Goal: Information Seeking & Learning: Learn about a topic

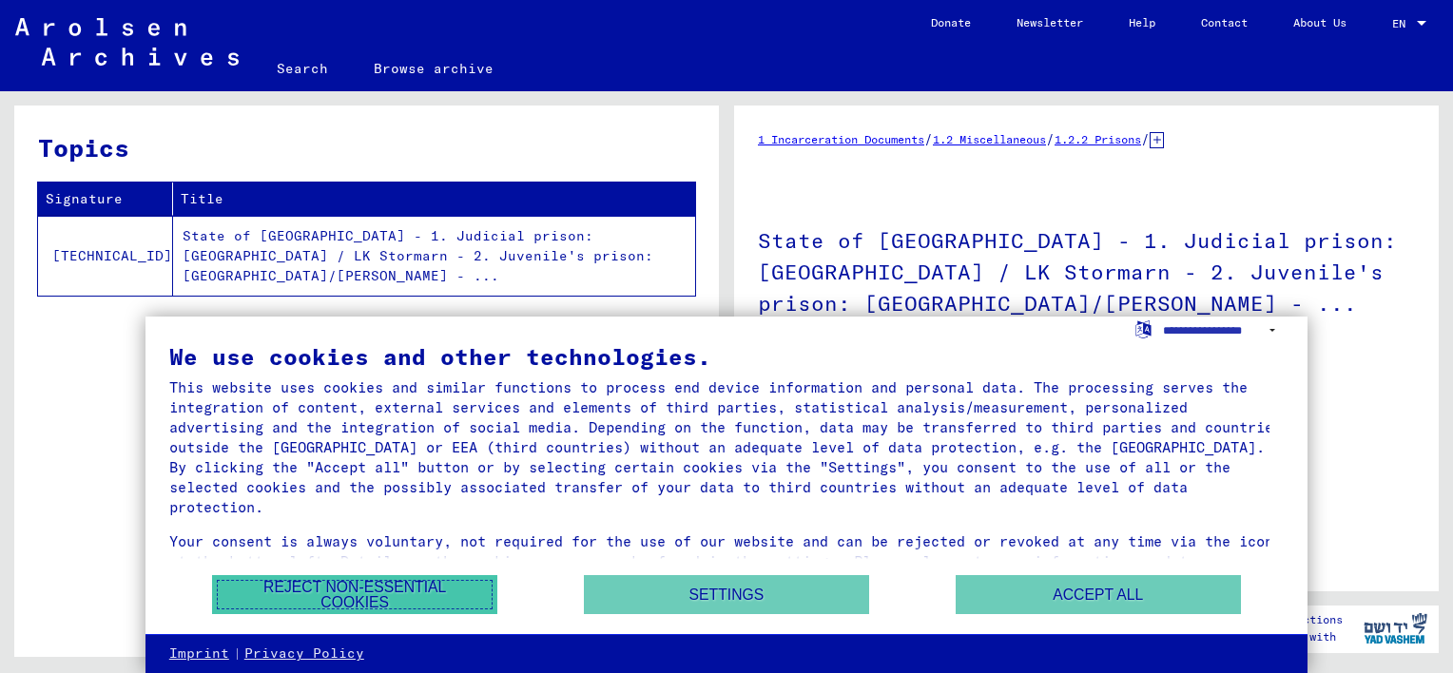
click at [373, 588] on button "Reject non-essential cookies" at bounding box center [354, 594] width 285 height 39
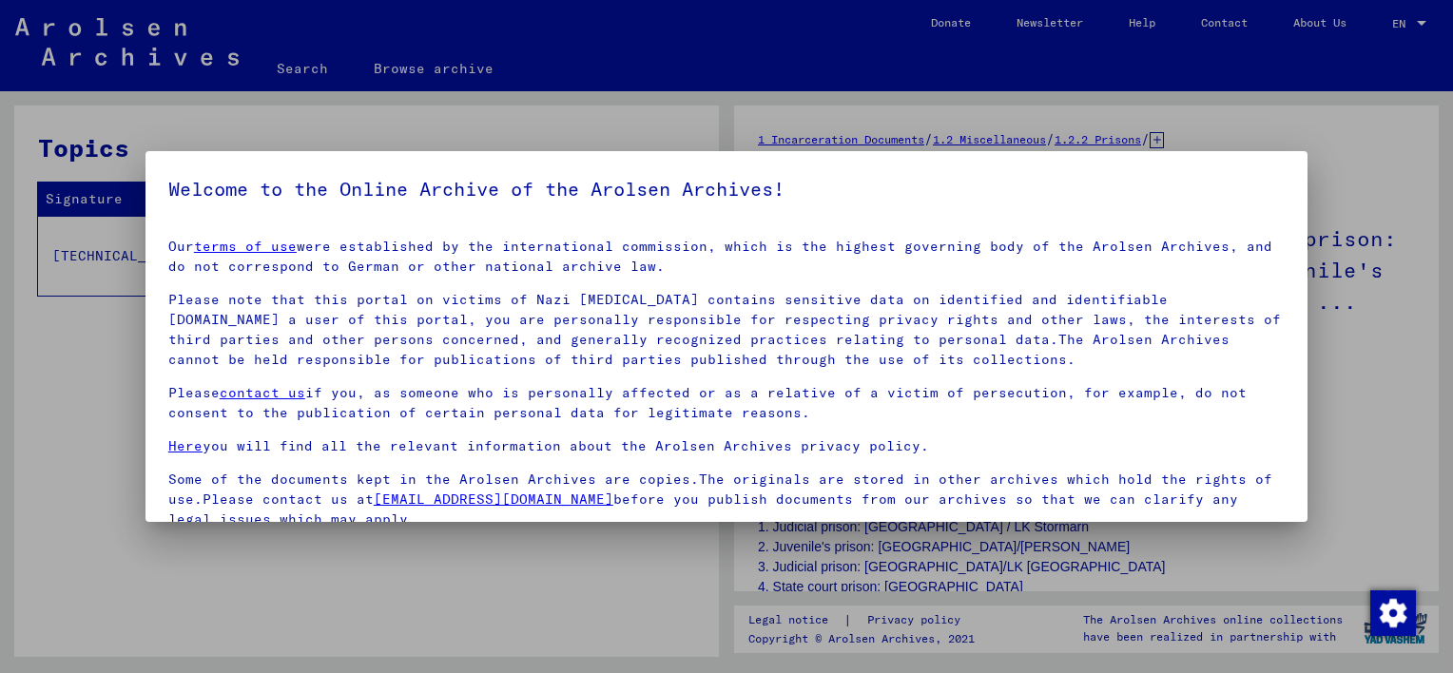
click at [587, 569] on div at bounding box center [726, 336] width 1453 height 673
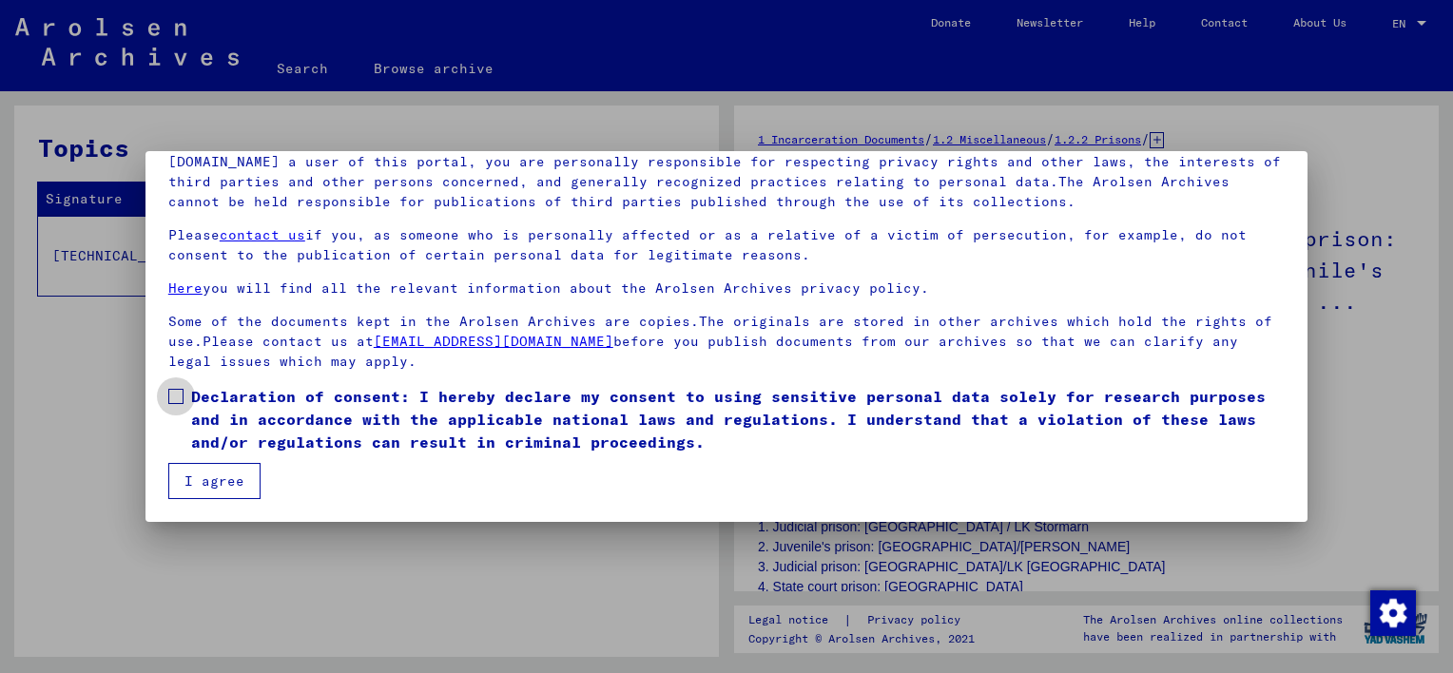
click at [173, 392] on span at bounding box center [175, 396] width 15 height 15
click at [217, 488] on button "I agree" at bounding box center [214, 481] width 92 height 36
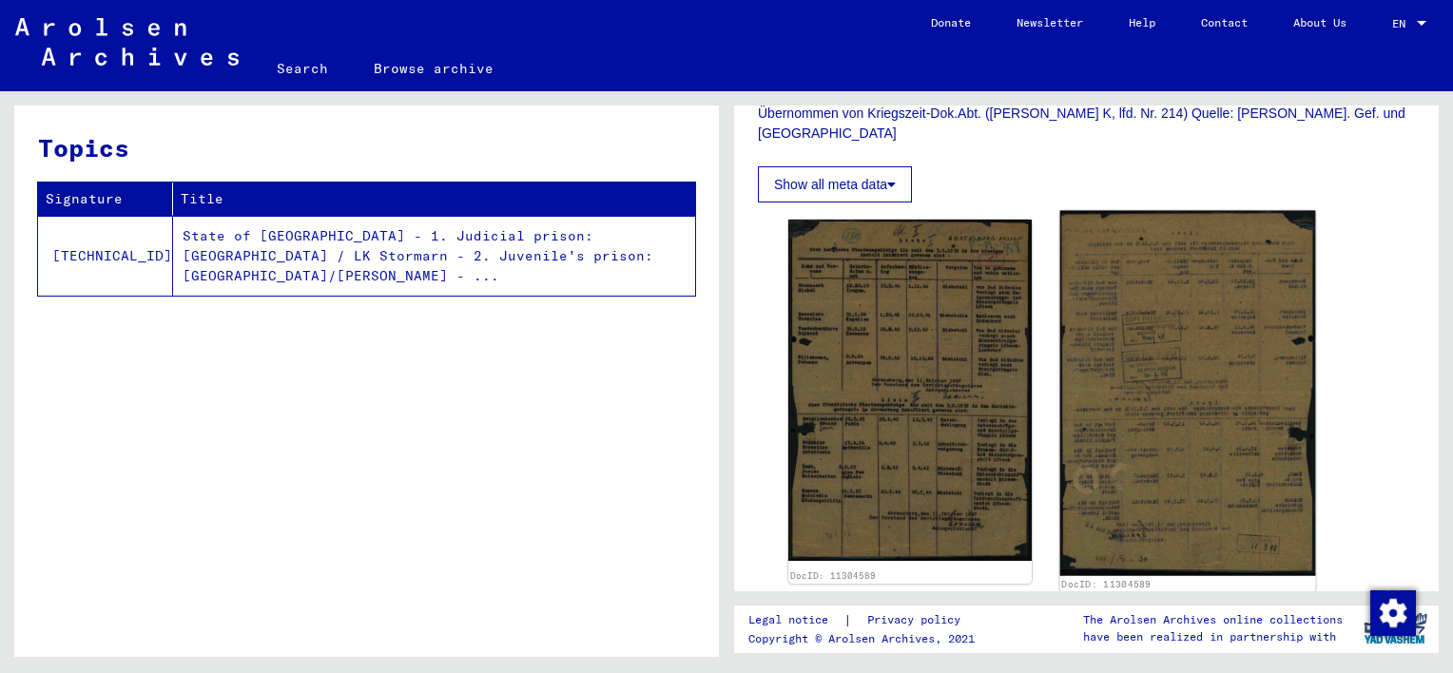
scroll to position [665, 0]
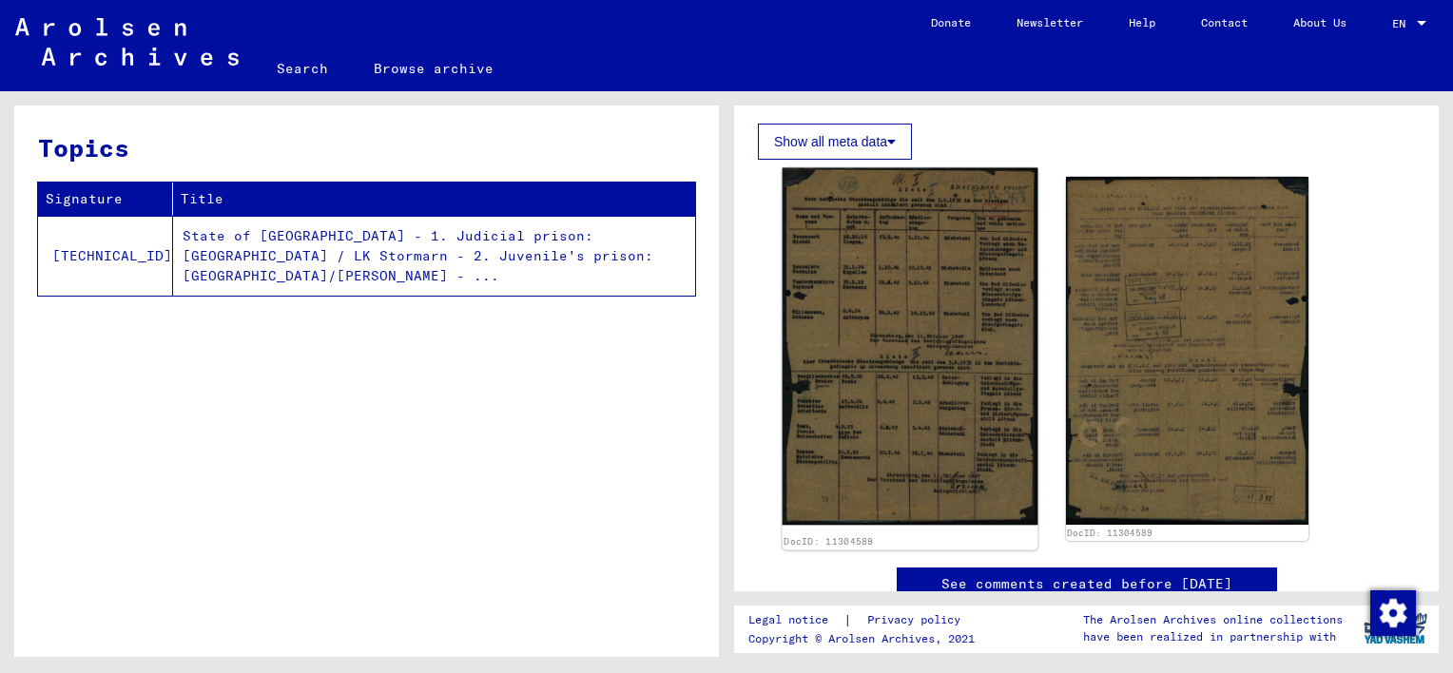
click at [886, 358] on img at bounding box center [909, 346] width 255 height 357
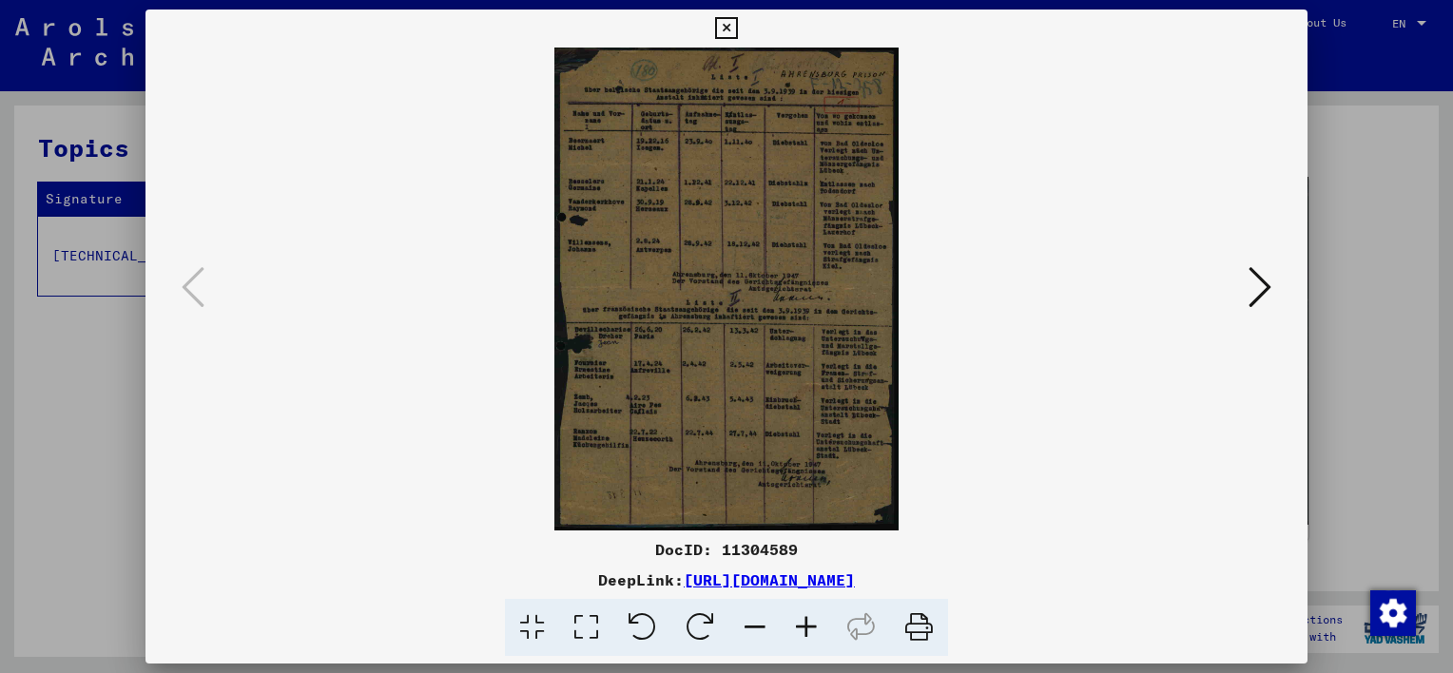
click at [805, 619] on icon at bounding box center [805, 628] width 51 height 58
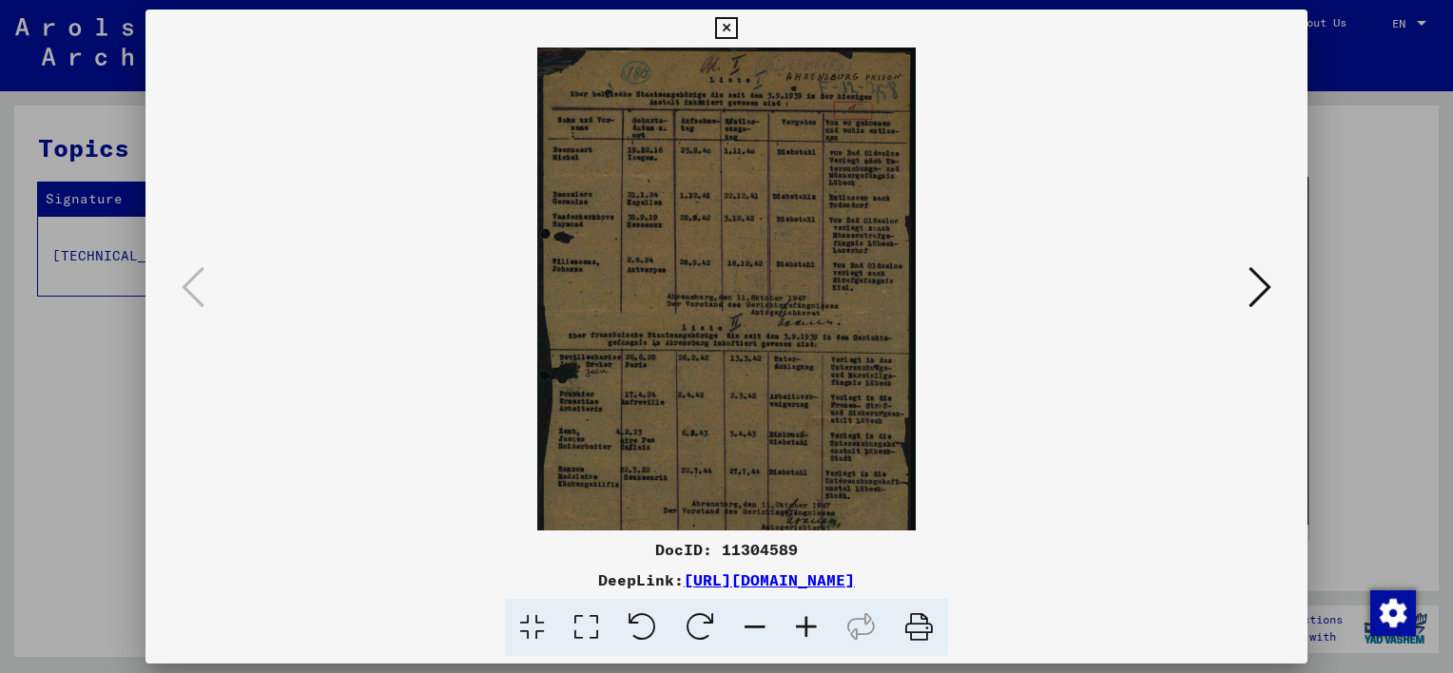
click at [806, 620] on icon at bounding box center [805, 628] width 51 height 58
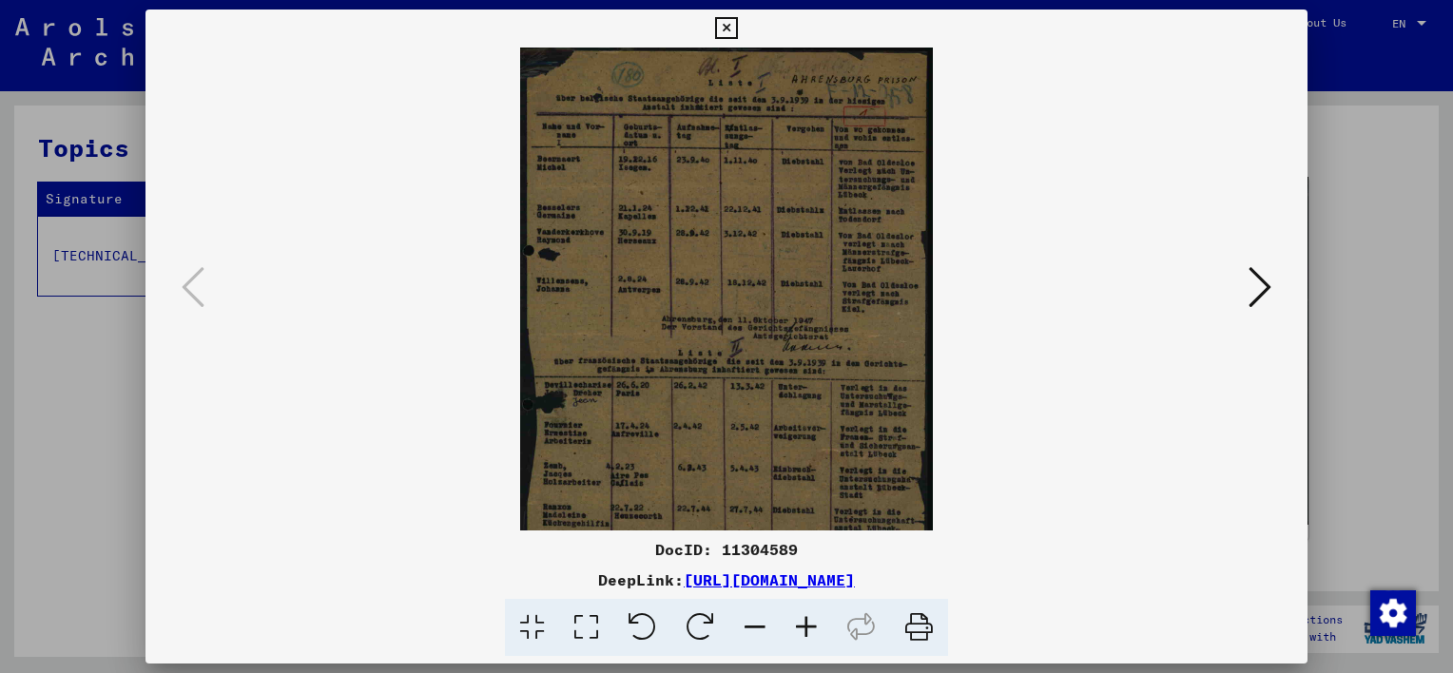
click at [808, 623] on icon at bounding box center [805, 628] width 51 height 58
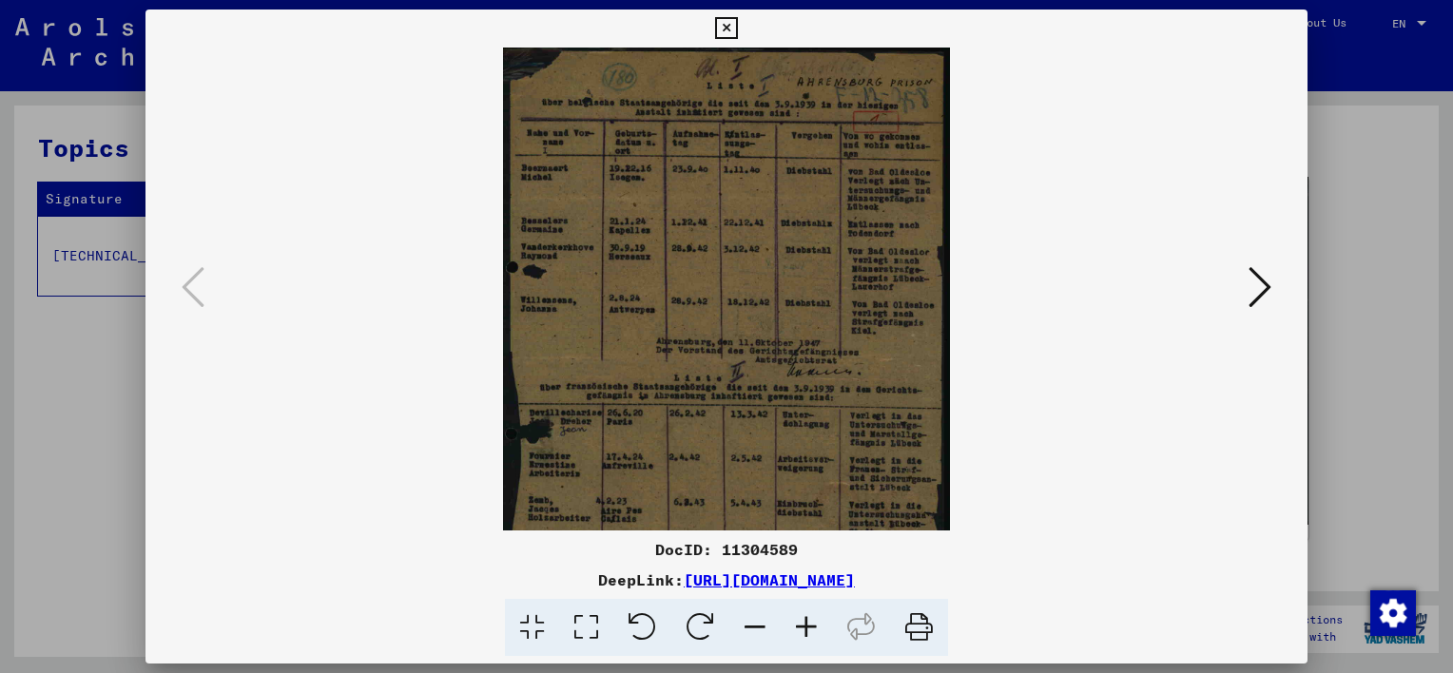
click at [808, 623] on icon at bounding box center [805, 628] width 51 height 58
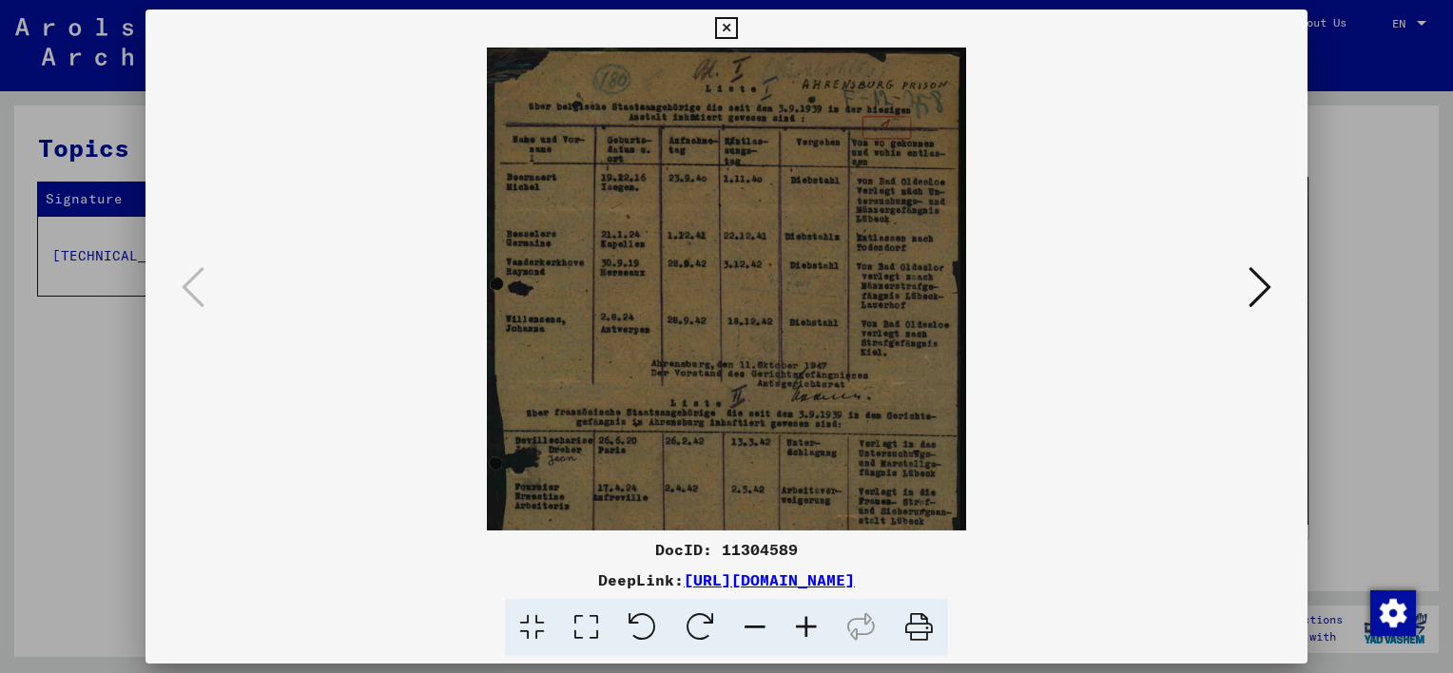
click at [808, 623] on icon at bounding box center [805, 628] width 51 height 58
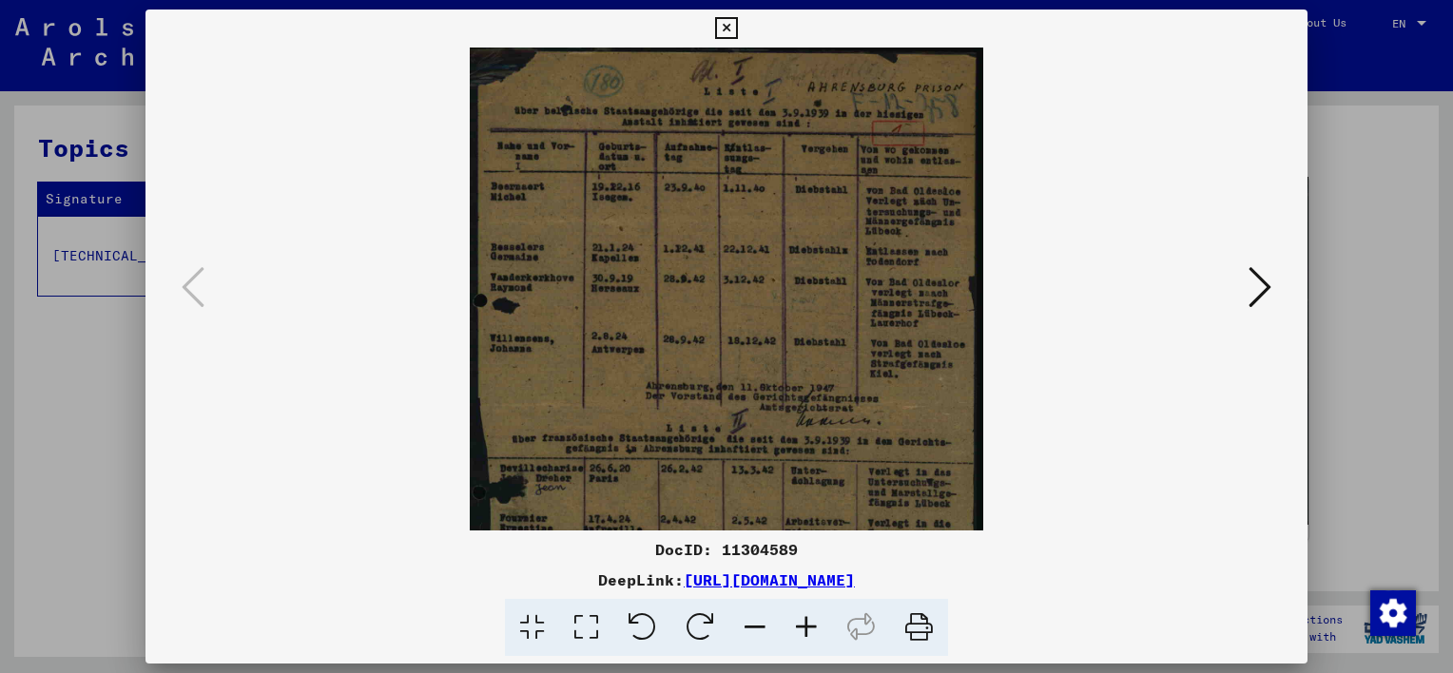
click at [808, 624] on icon at bounding box center [805, 628] width 51 height 58
click at [808, 623] on icon at bounding box center [805, 628] width 51 height 58
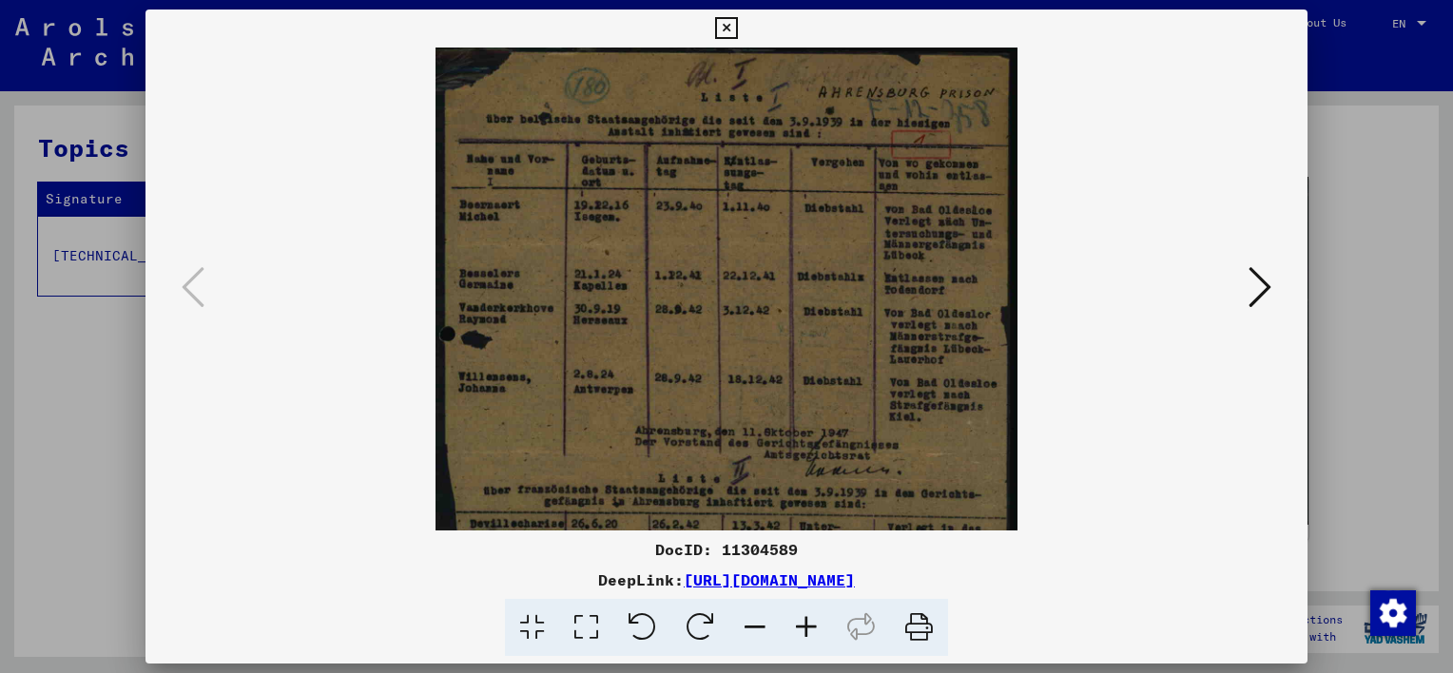
click at [808, 621] on icon at bounding box center [805, 628] width 51 height 58
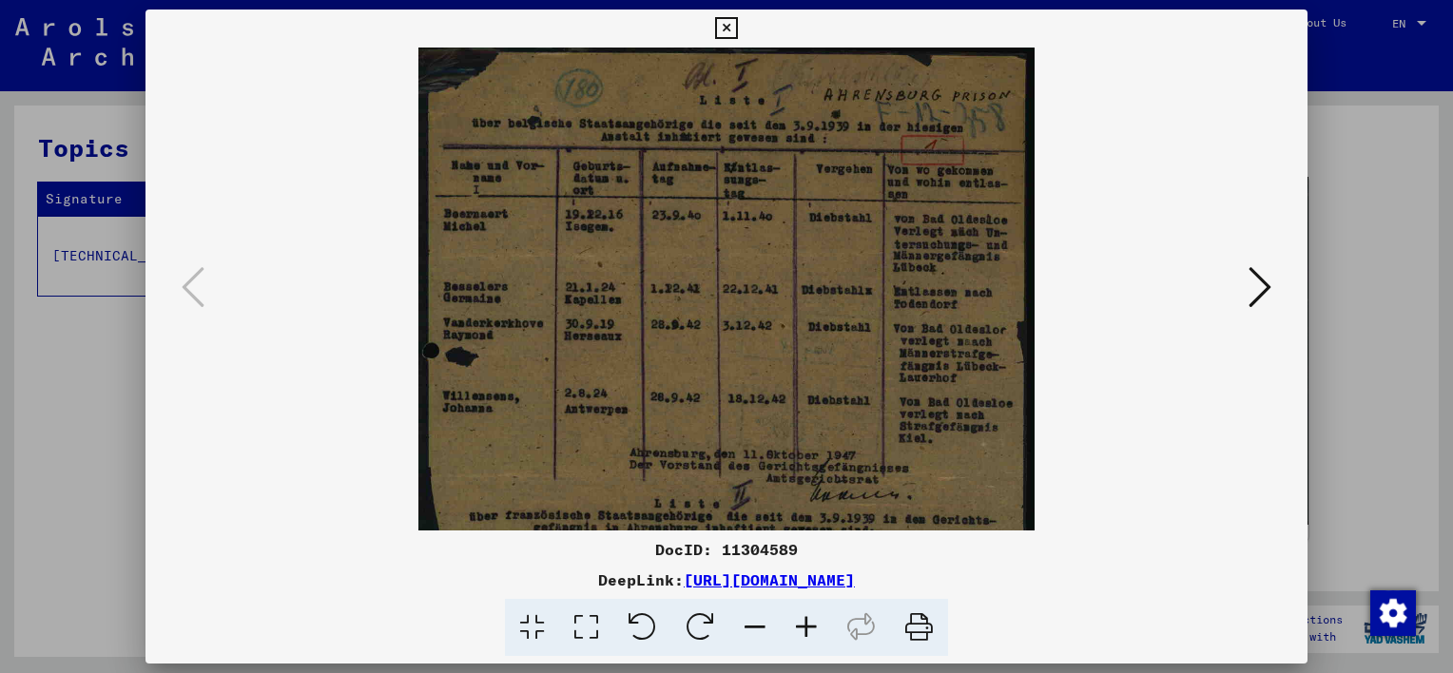
click at [808, 622] on icon at bounding box center [805, 628] width 51 height 58
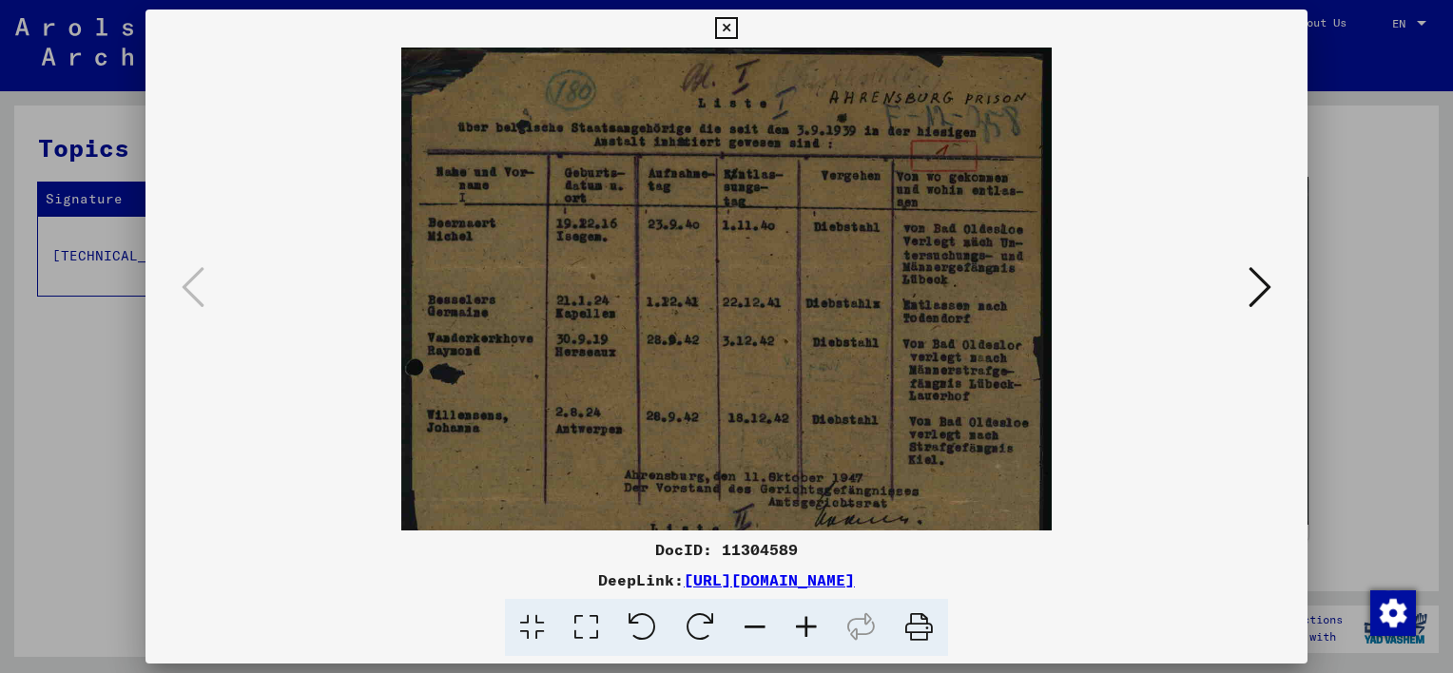
click at [808, 622] on icon at bounding box center [805, 628] width 51 height 58
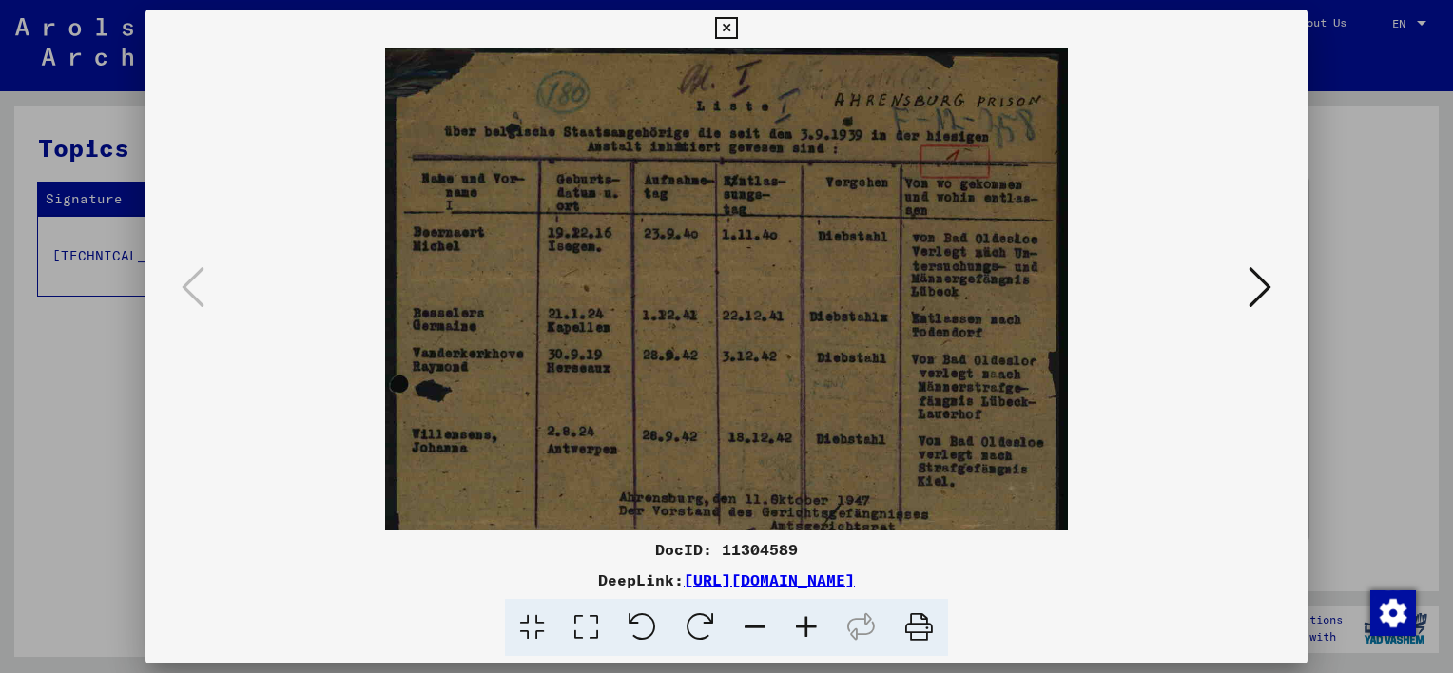
click at [808, 622] on icon at bounding box center [805, 628] width 51 height 58
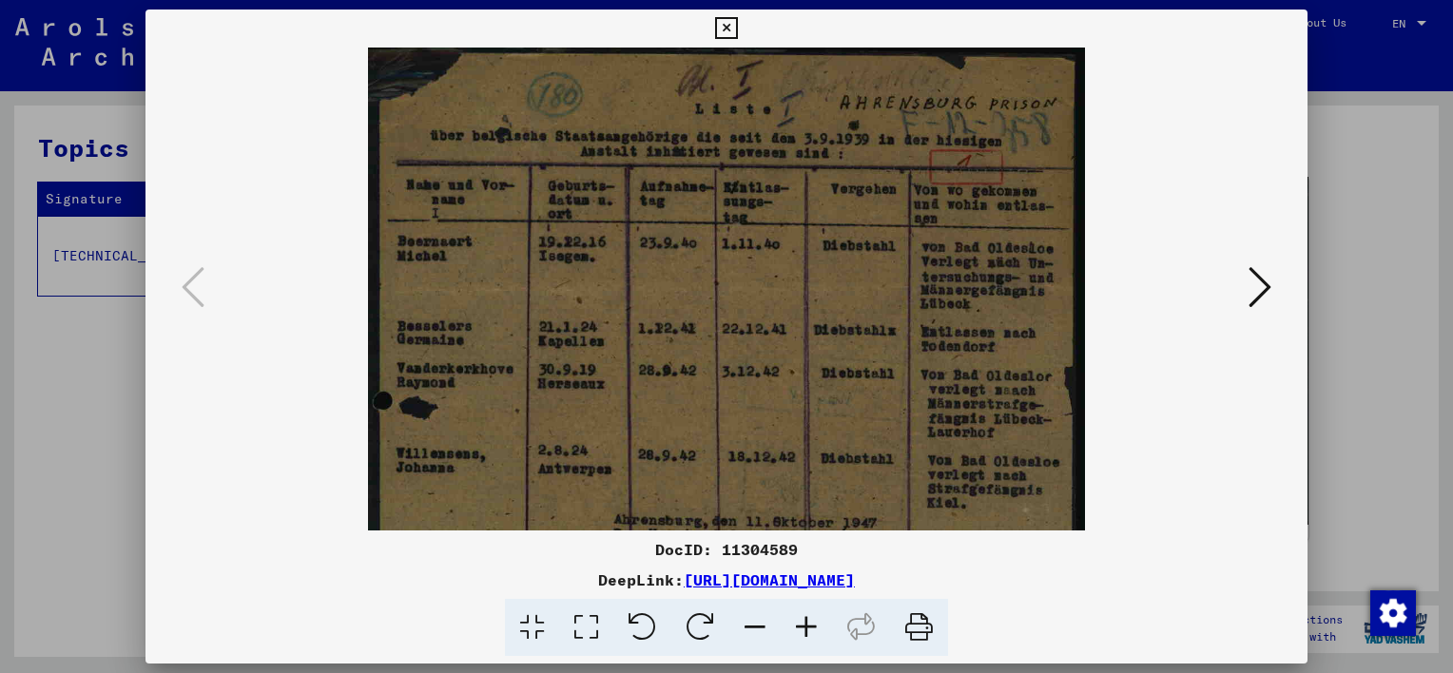
click at [807, 620] on icon at bounding box center [805, 628] width 51 height 58
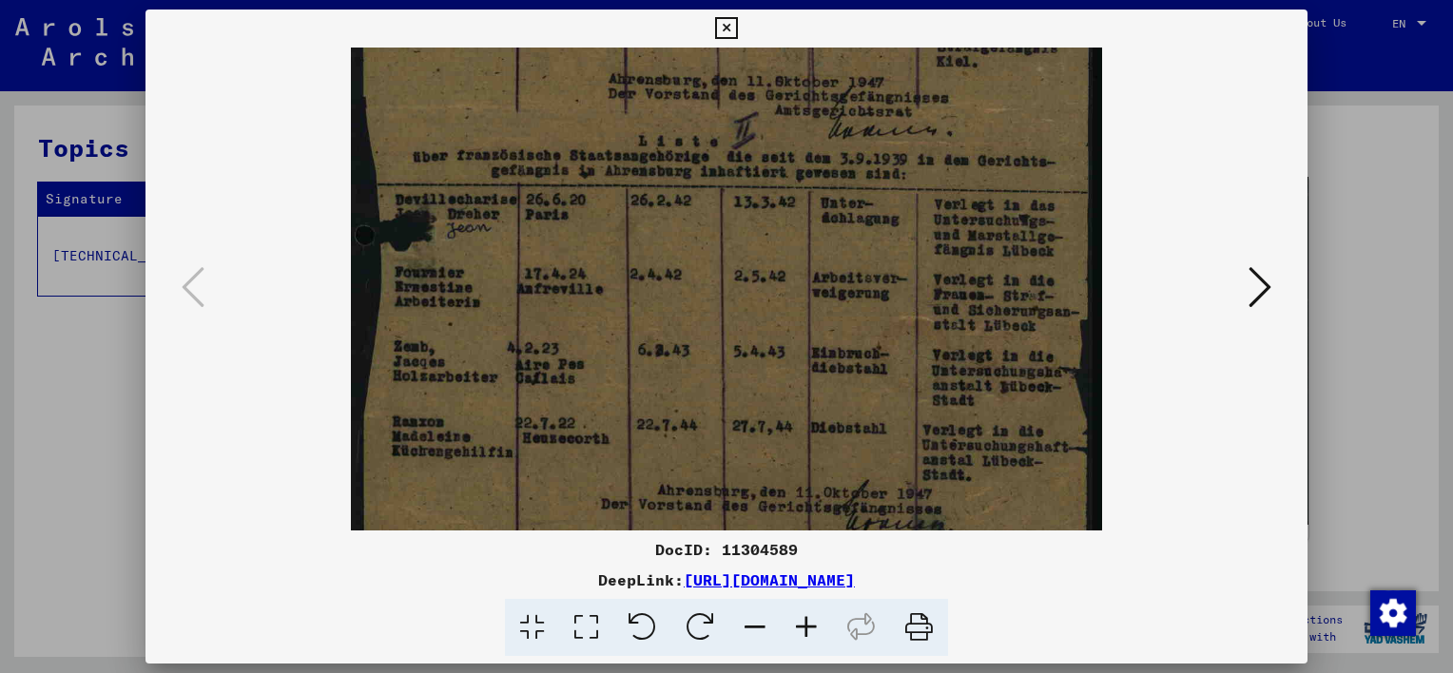
drag, startPoint x: 779, startPoint y: 435, endPoint x: 849, endPoint y: -24, distance: 464.5
click at [849, 0] on html "Search Browse archive Donate Newsletter Help Contact About Us Search Browse arc…" at bounding box center [726, 336] width 1453 height 673
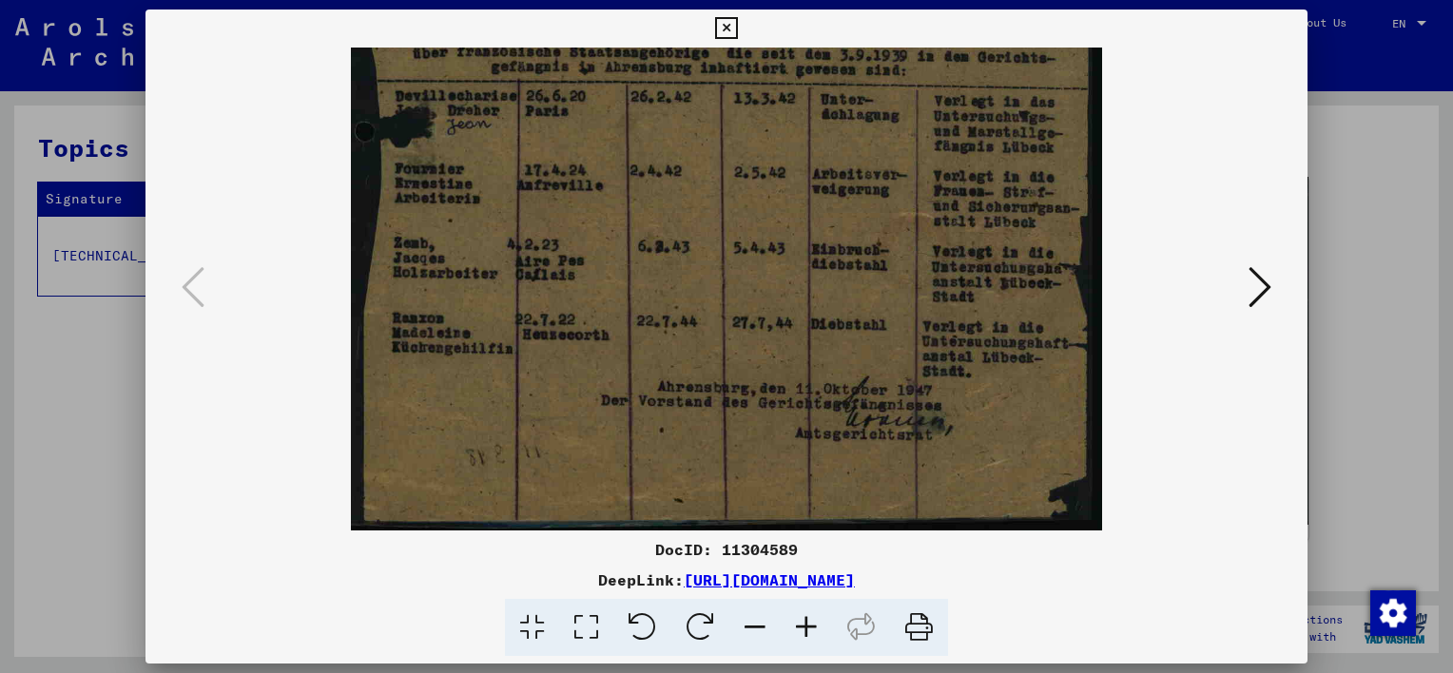
scroll to position [570, 0]
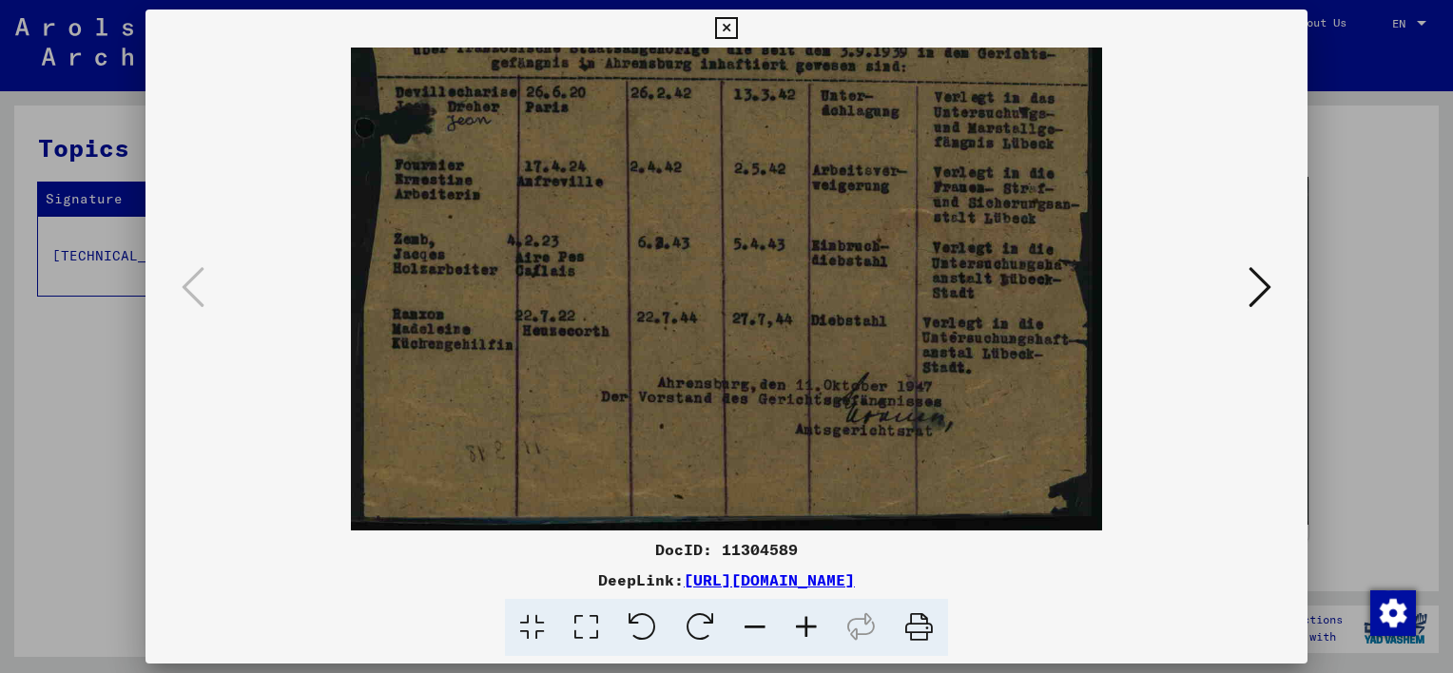
drag, startPoint x: 829, startPoint y: 315, endPoint x: 821, endPoint y: 125, distance: 189.3
click at [821, 125] on img at bounding box center [726, 3] width 751 height 1053
click at [1265, 284] on icon at bounding box center [1259, 287] width 23 height 46
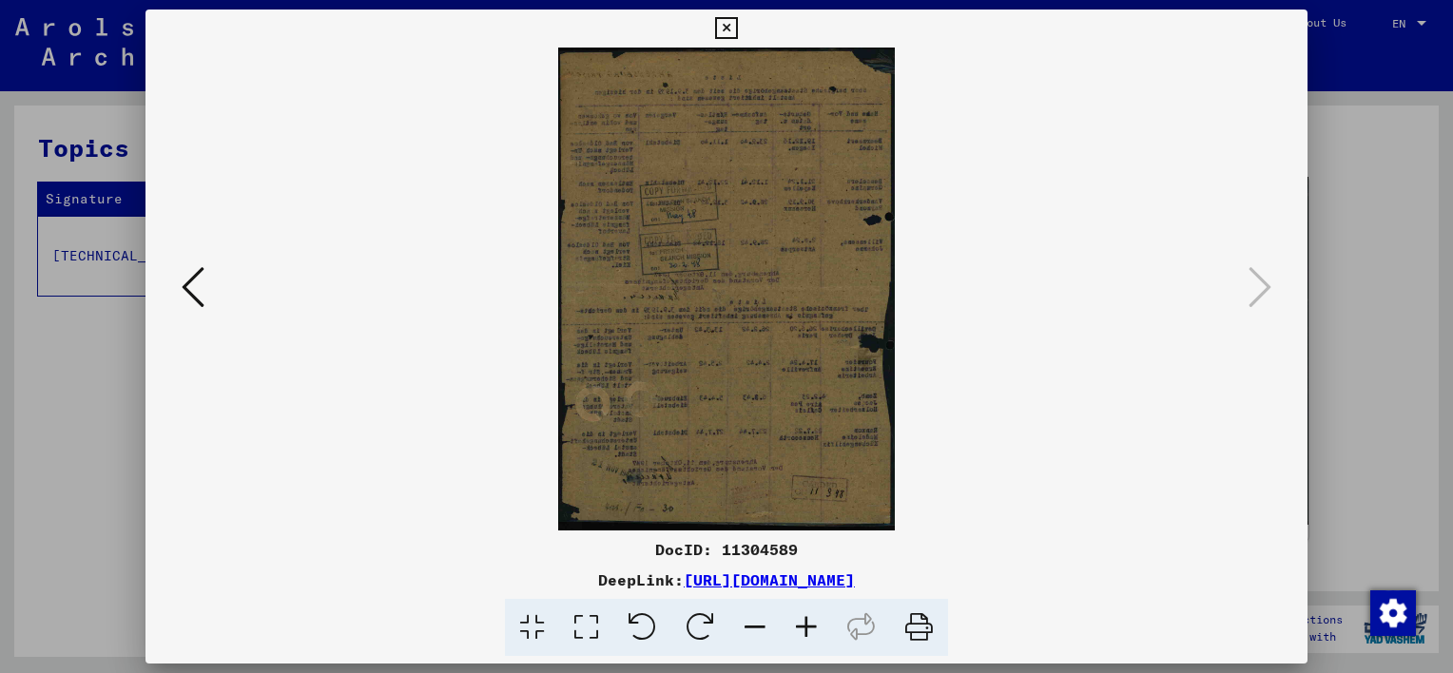
scroll to position [0, 0]
click at [813, 625] on icon at bounding box center [805, 628] width 51 height 58
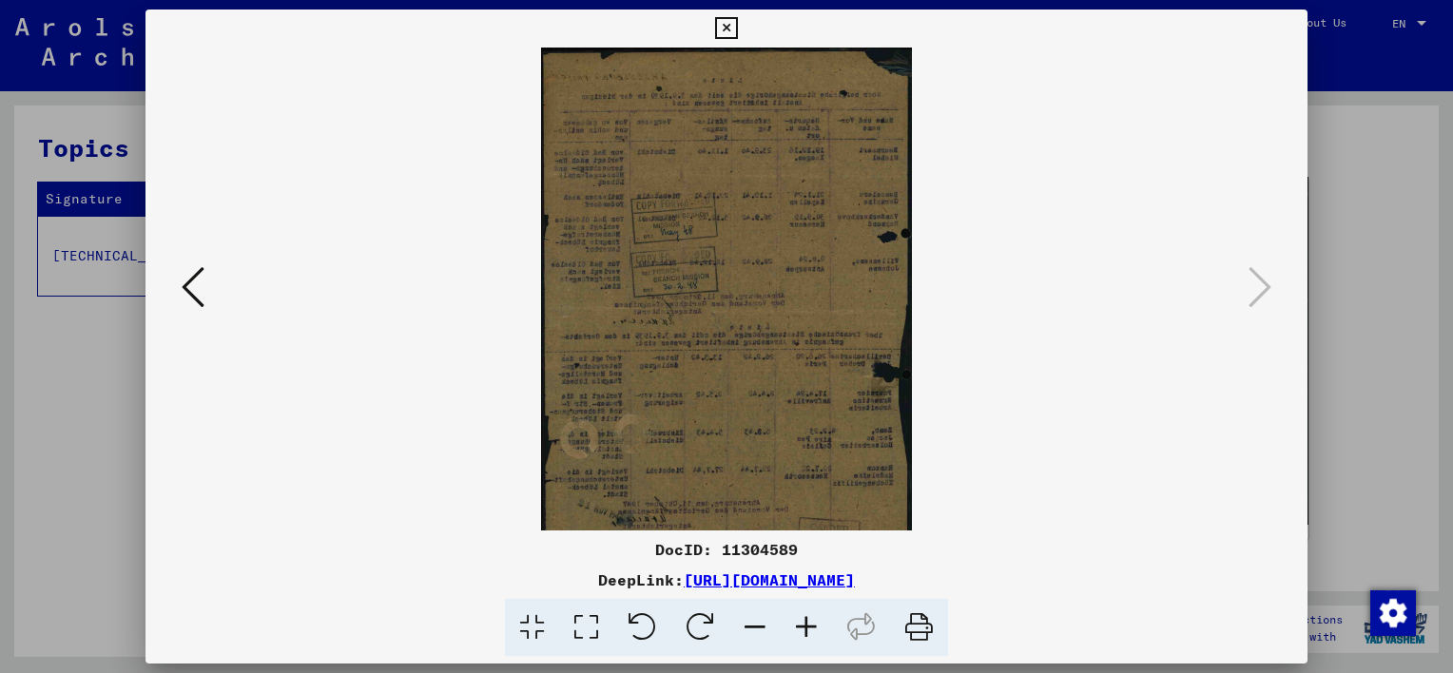
click at [813, 624] on icon at bounding box center [805, 628] width 51 height 58
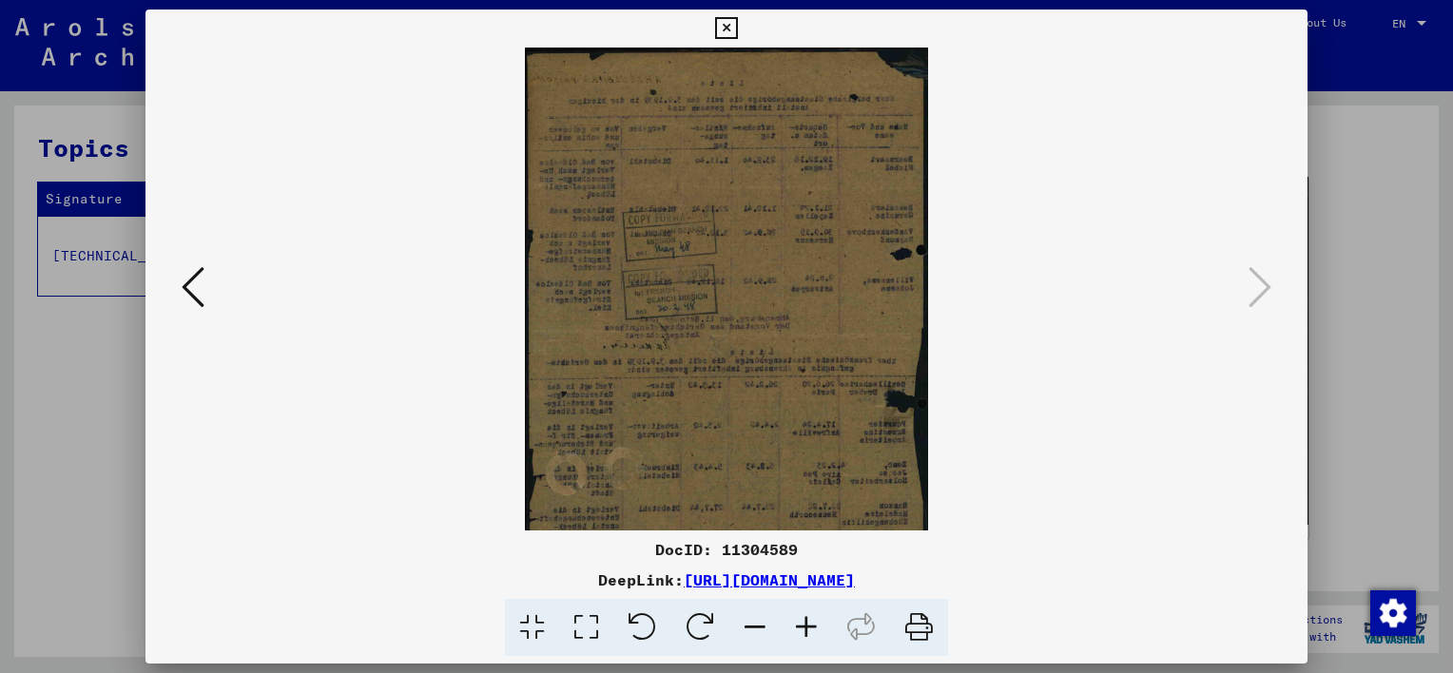
click at [813, 624] on icon at bounding box center [805, 628] width 51 height 58
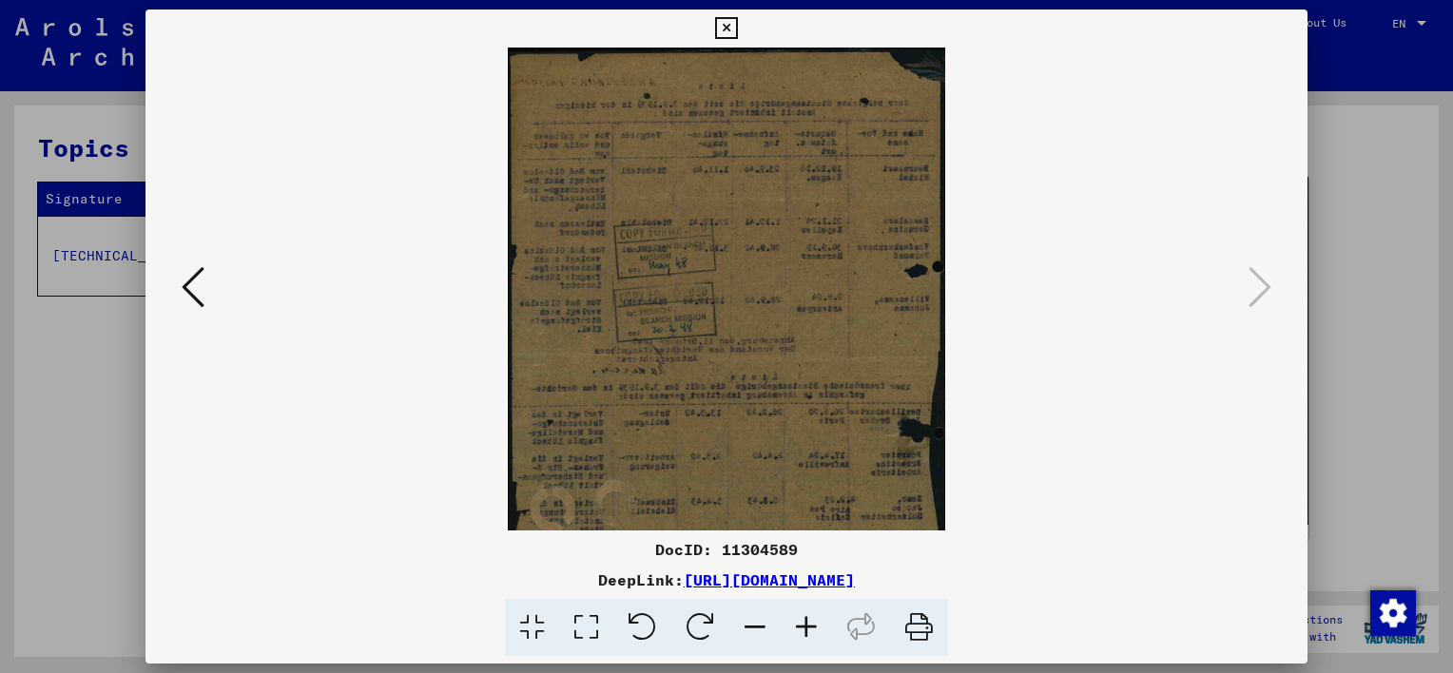
click at [810, 620] on icon at bounding box center [805, 628] width 51 height 58
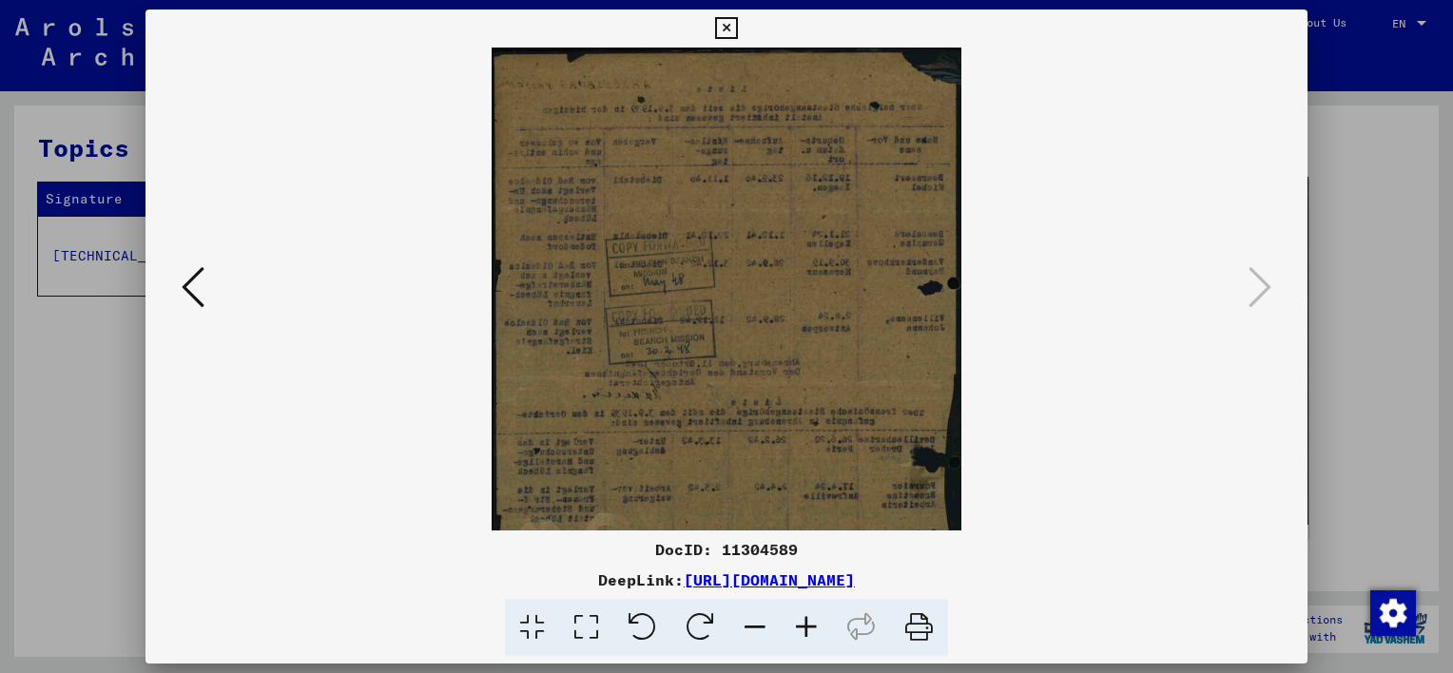
click at [806, 616] on icon at bounding box center [805, 628] width 51 height 58
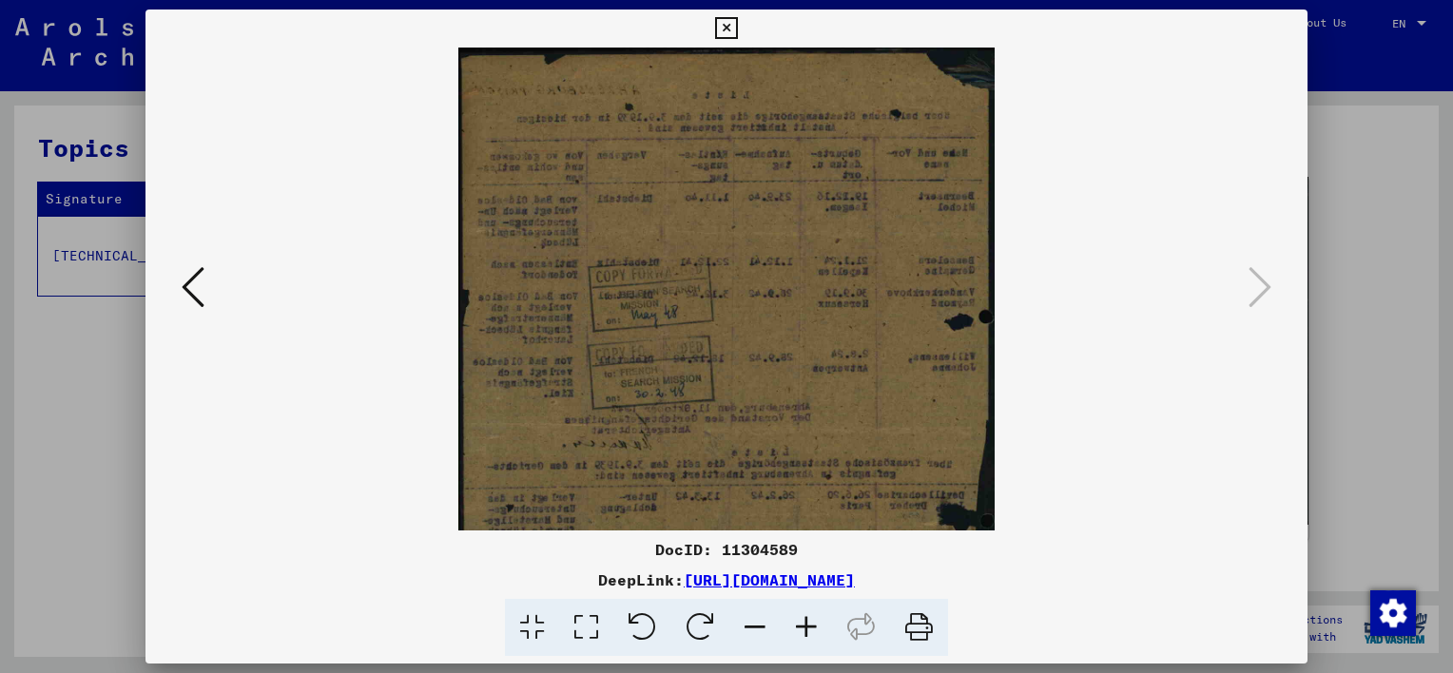
click at [806, 616] on icon at bounding box center [805, 628] width 51 height 58
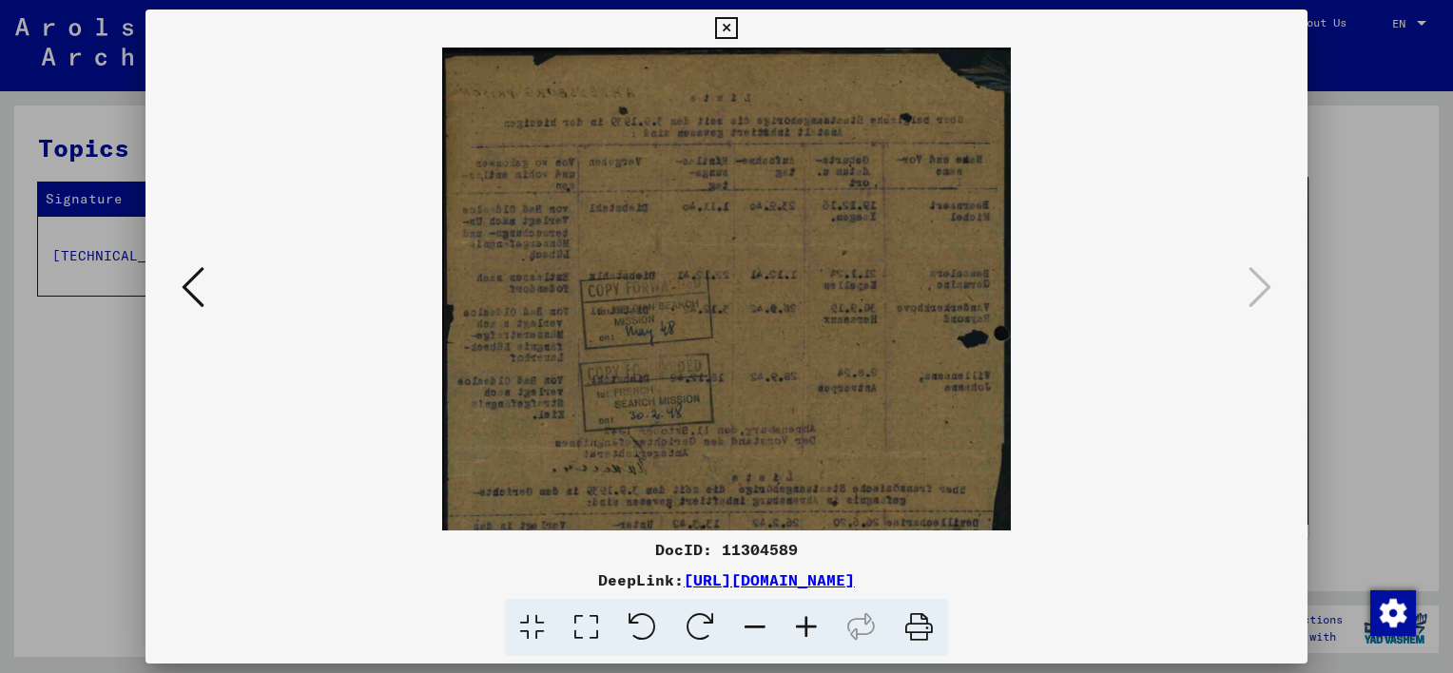
click at [806, 616] on icon at bounding box center [805, 628] width 51 height 58
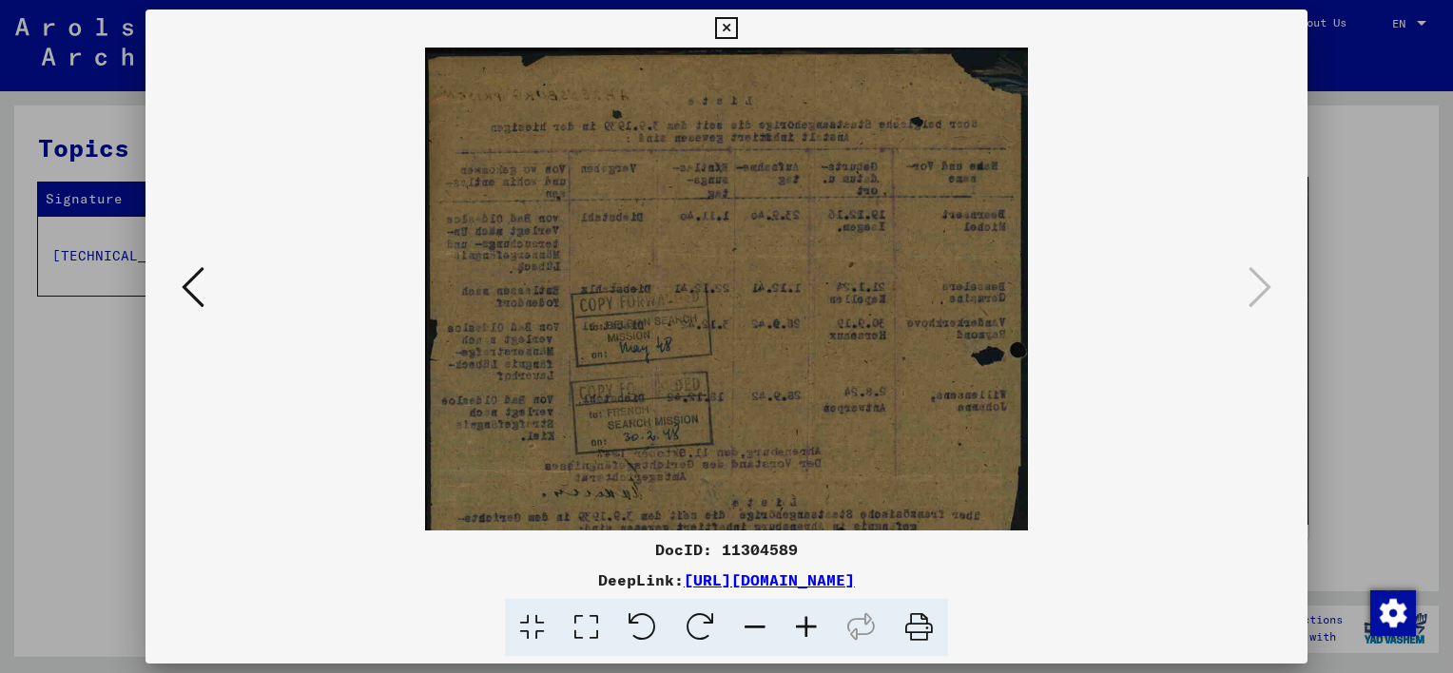
click at [806, 614] on icon at bounding box center [805, 628] width 51 height 58
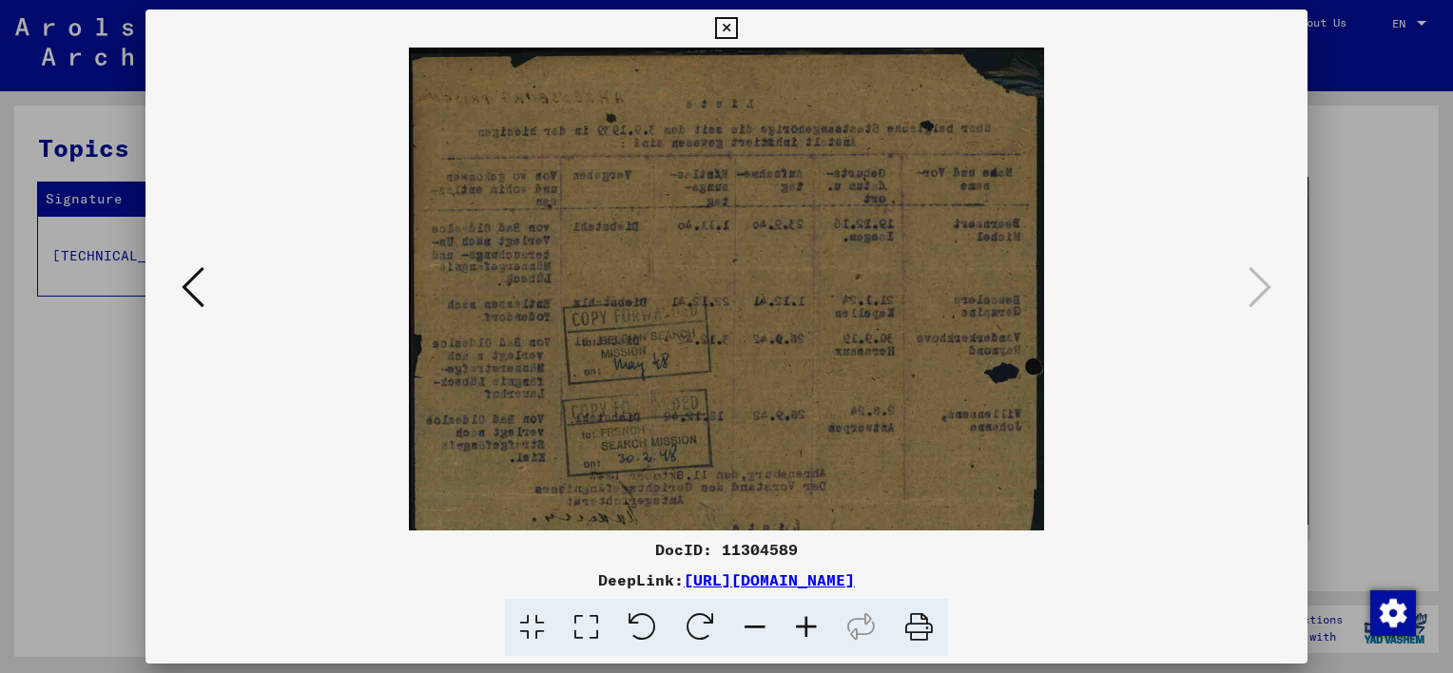
click at [727, 30] on icon at bounding box center [726, 28] width 22 height 23
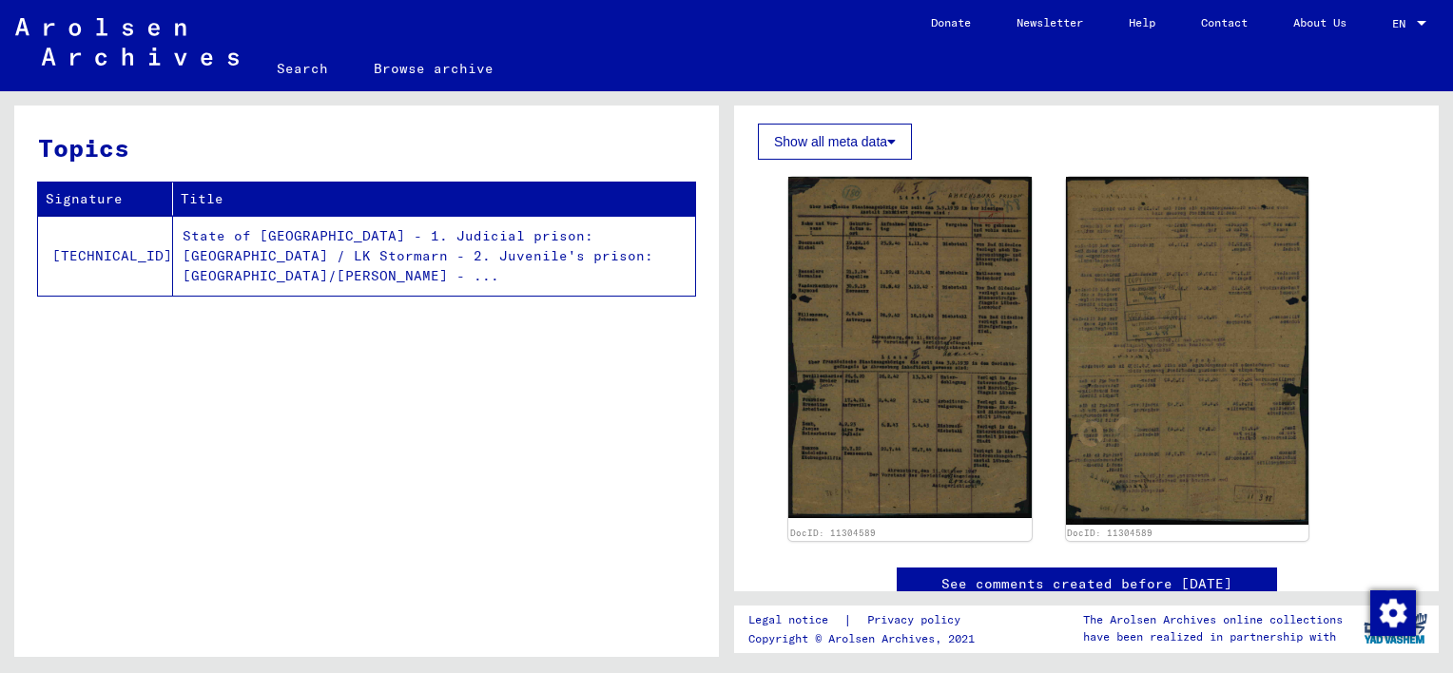
drag, startPoint x: 701, startPoint y: 508, endPoint x: 698, endPoint y: 276, distance: 232.0
click at [698, 276] on div "Topics Signature Title [TECHNICAL_ID] State of [GEOGRAPHIC_DATA] - 1. Judicial …" at bounding box center [366, 389] width 704 height 566
drag, startPoint x: 756, startPoint y: 410, endPoint x: 735, endPoint y: 204, distance: 206.4
click at [735, 204] on yv-its-full-details "1 Incarceration Documents / 1.2 Miscellaneous / 1.2.2 Prisons / [TECHNICAL_ID] …" at bounding box center [1086, 52] width 704 height 1176
